Goal: Information Seeking & Learning: Learn about a topic

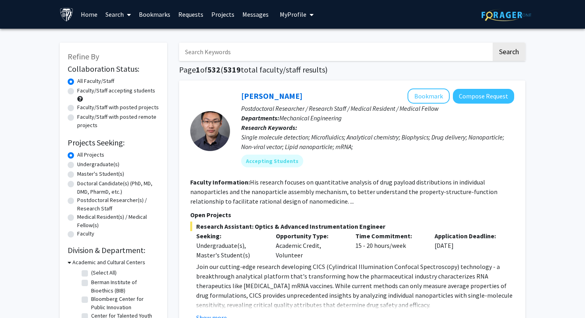
click at [98, 90] on label "Faculty/Staff accepting students" at bounding box center [116, 90] width 78 height 8
click at [82, 90] on input "Faculty/Staff accepting students" at bounding box center [79, 88] width 5 height 5
radio input "true"
click at [101, 162] on label "Undergraduate(s)" at bounding box center [98, 164] width 42 height 8
click at [82, 162] on input "Undergraduate(s)" at bounding box center [79, 162] width 5 height 5
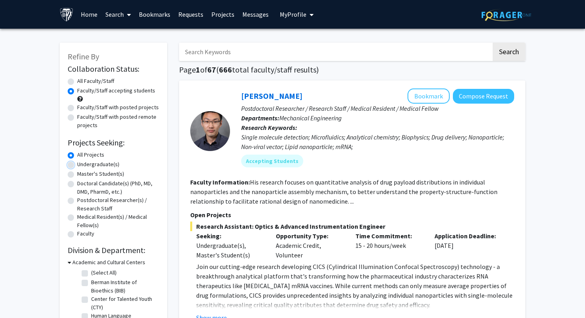
radio input "true"
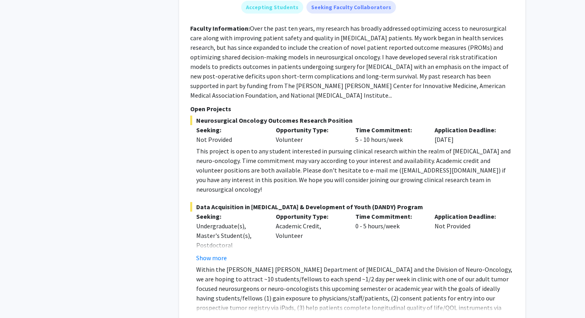
scroll to position [1770, 0]
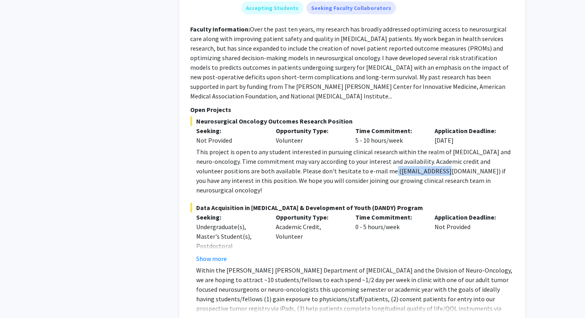
drag, startPoint x: 365, startPoint y: 122, endPoint x: 422, endPoint y: 123, distance: 56.5
click at [422, 147] on div "This project is open to any student interested in pursuing clinical research wi…" at bounding box center [355, 171] width 318 height 48
copy div "[EMAIL_ADDRESS][DOMAIN_NAME]"
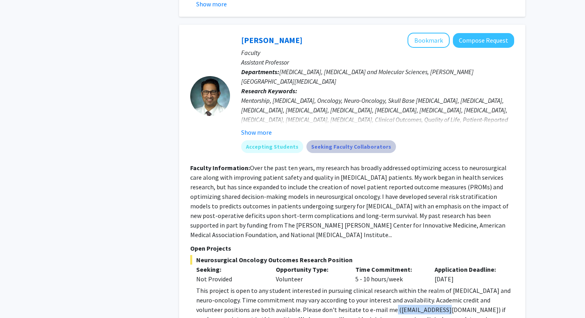
scroll to position [1630, 0]
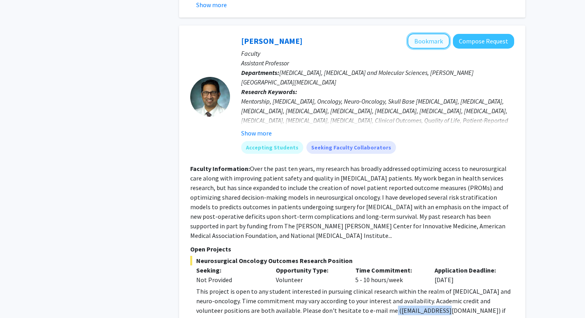
click at [423, 33] on button "Bookmark" at bounding box center [428, 40] width 42 height 15
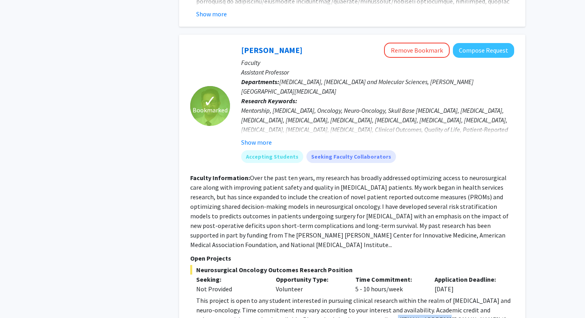
scroll to position [1620, 0]
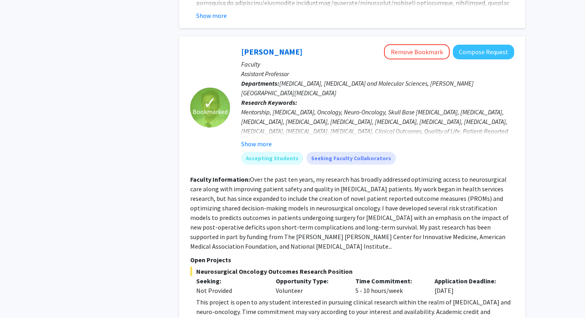
click at [266, 266] on span "Neurosurgical Oncology Outcomes Research Position" at bounding box center [352, 271] width 324 height 10
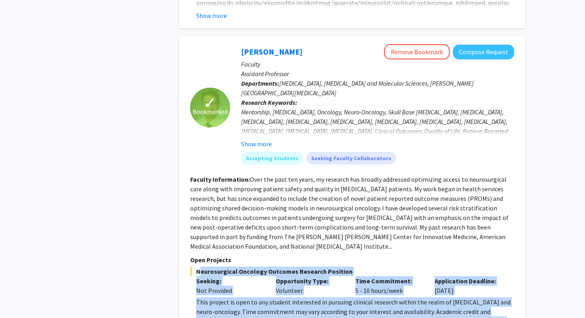
drag, startPoint x: 197, startPoint y: 224, endPoint x: 478, endPoint y: 284, distance: 288.1
click at [478, 284] on div "Neurosurgical Oncology Outcomes Research Position Seeking: Not Provided Opportu…" at bounding box center [352, 305] width 324 height 78
click at [478, 297] on div "This project is open to any student interested in pursuing clinical research wi…" at bounding box center [355, 321] width 318 height 48
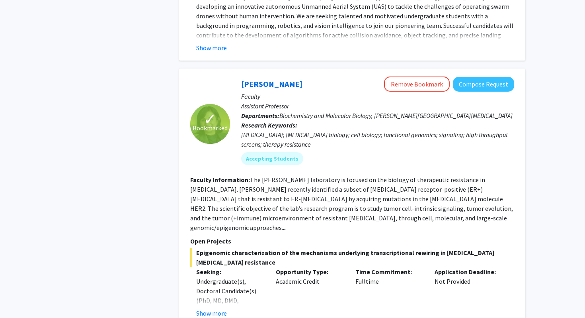
scroll to position [2476, 0]
